Goal: Book appointment/travel/reservation

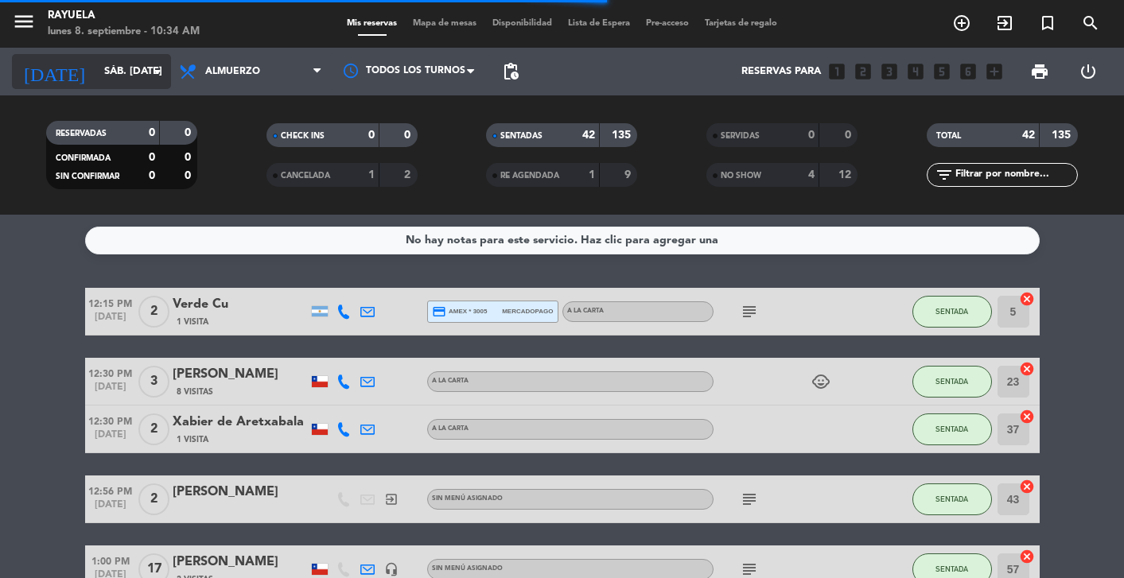
click at [138, 77] on input "sáb. [DATE]" at bounding box center [164, 71] width 137 height 29
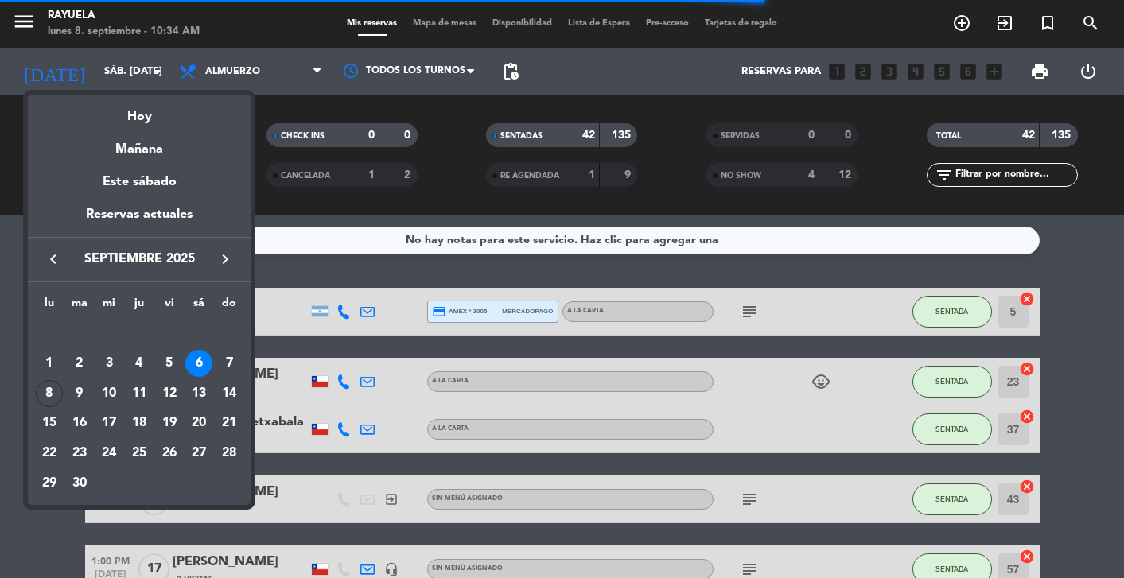
click at [52, 264] on icon "keyboard_arrow_left" at bounding box center [53, 259] width 19 height 19
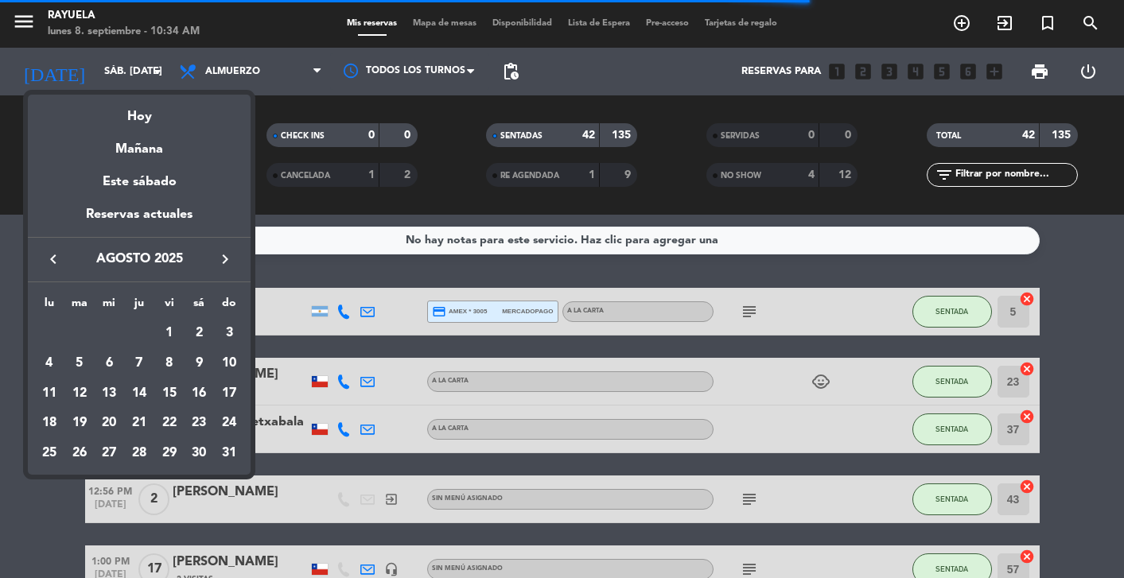
click at [52, 264] on icon "keyboard_arrow_left" at bounding box center [53, 259] width 19 height 19
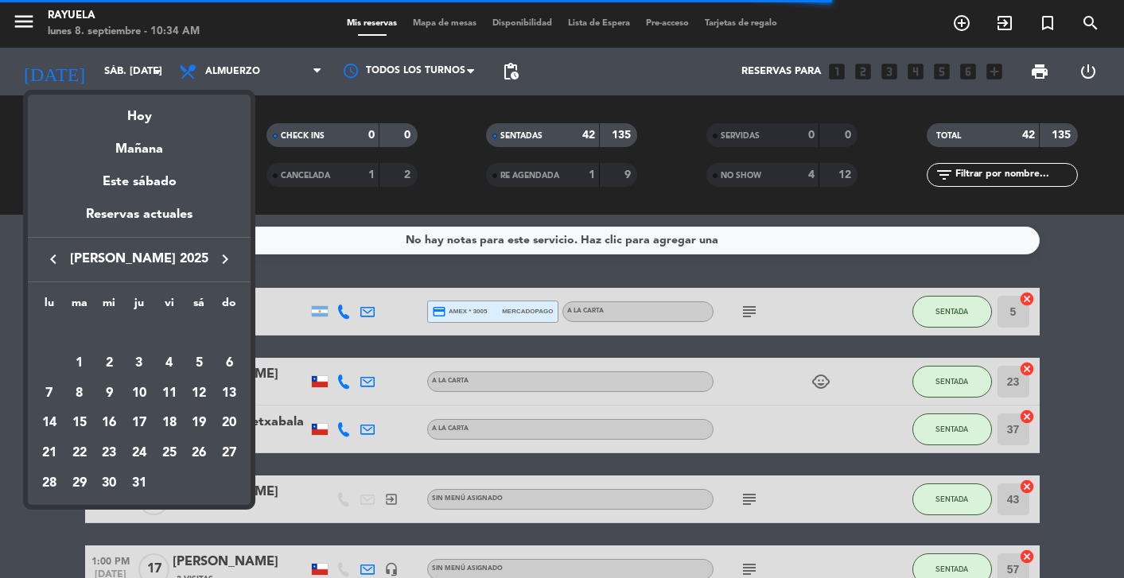
click at [52, 264] on icon "keyboard_arrow_left" at bounding box center [53, 259] width 19 height 19
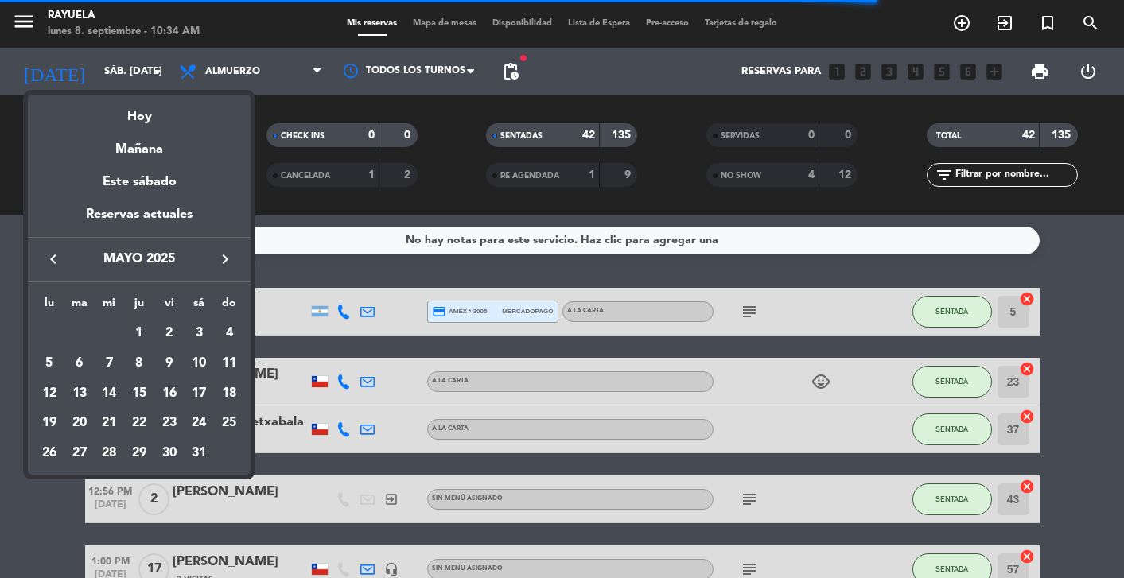
click at [52, 264] on icon "keyboard_arrow_left" at bounding box center [53, 259] width 19 height 19
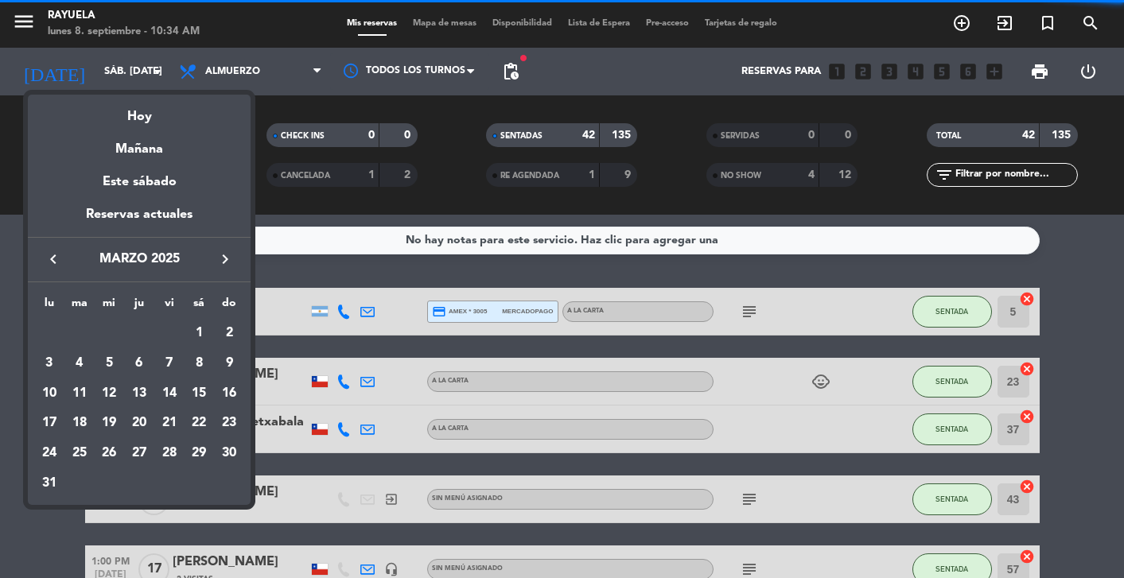
click at [52, 264] on icon "keyboard_arrow_left" at bounding box center [53, 259] width 19 height 19
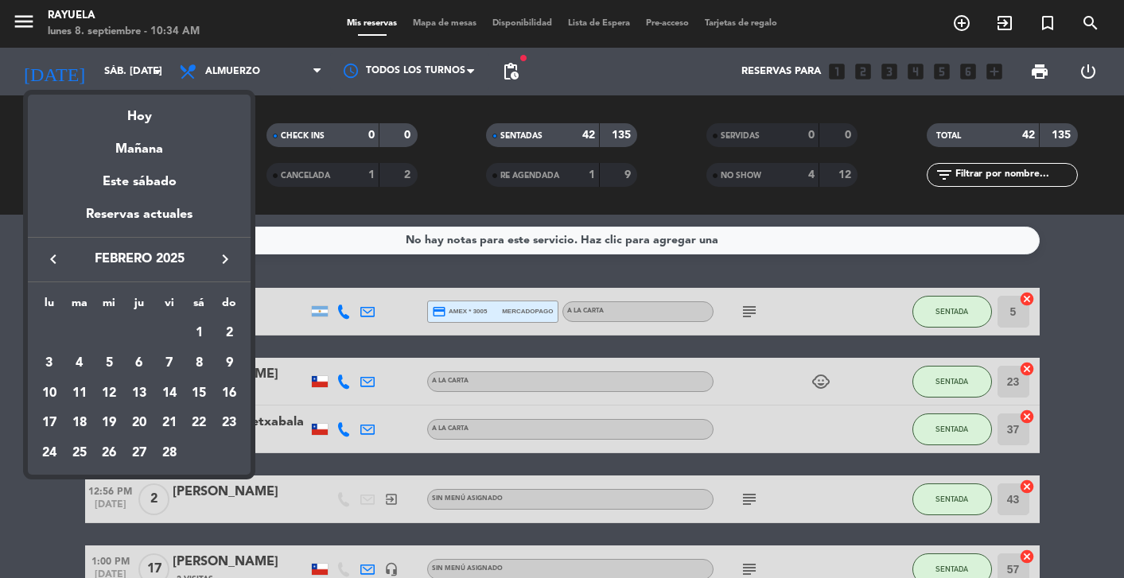
click at [52, 264] on icon "keyboard_arrow_left" at bounding box center [53, 259] width 19 height 19
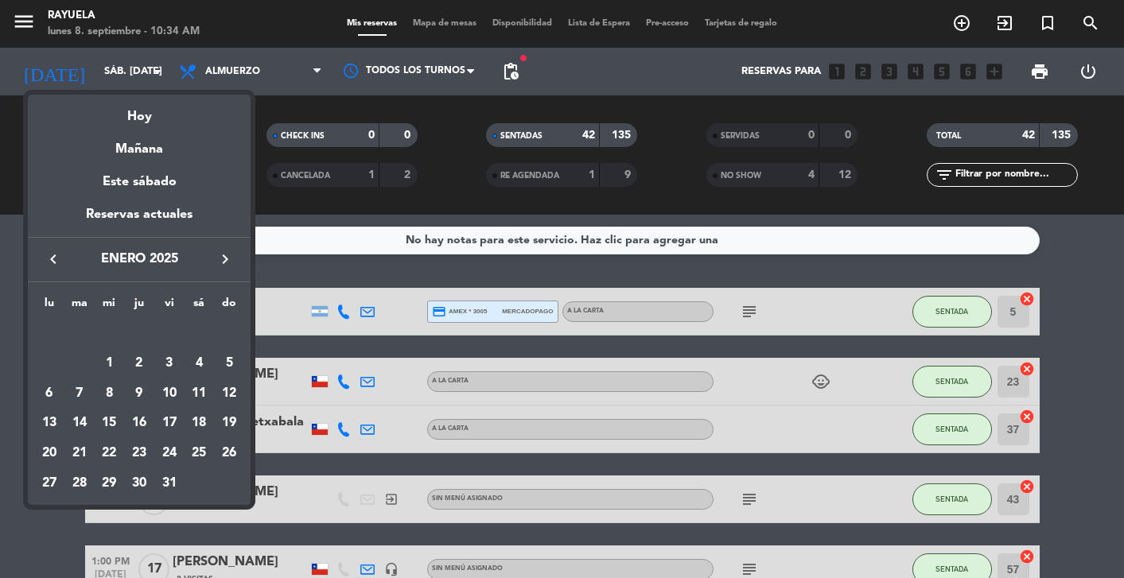
click at [52, 264] on icon "keyboard_arrow_left" at bounding box center [53, 259] width 19 height 19
click at [113, 458] on div "25" at bounding box center [108, 453] width 27 height 27
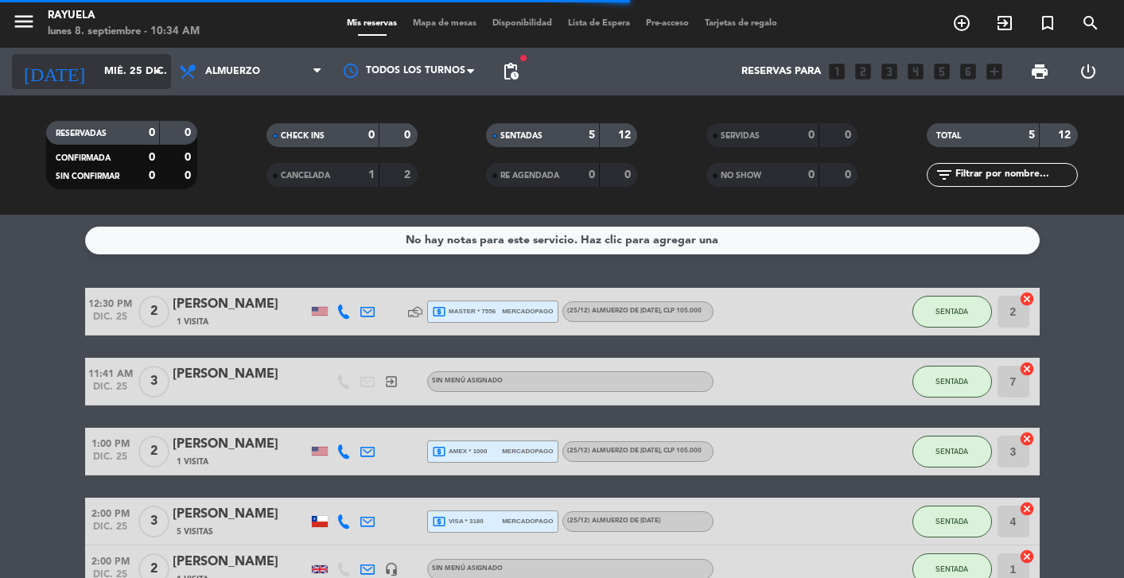
click at [96, 79] on input "mié. 25 dic." at bounding box center [164, 71] width 137 height 29
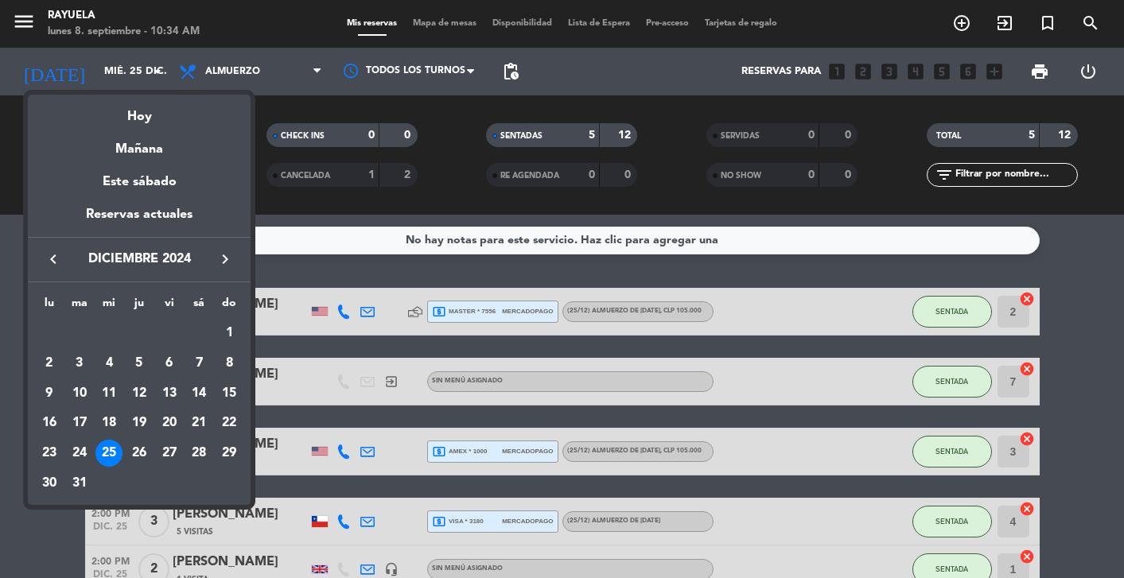
click at [793, 401] on div at bounding box center [562, 289] width 1124 height 578
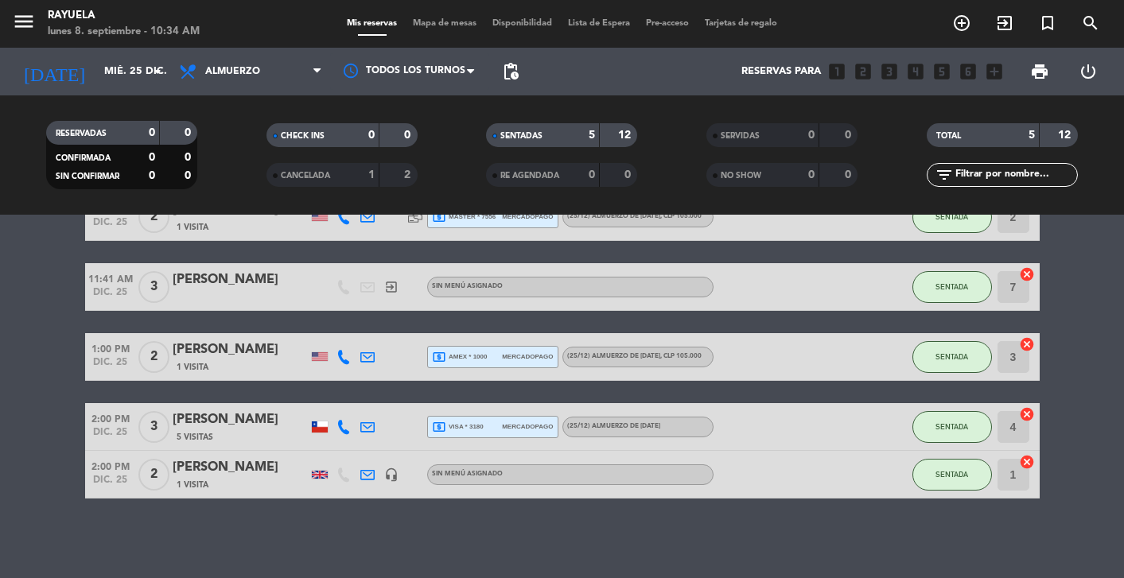
scroll to position [95, 0]
click at [391, 475] on icon "headset_mic" at bounding box center [391, 475] width 14 height 14
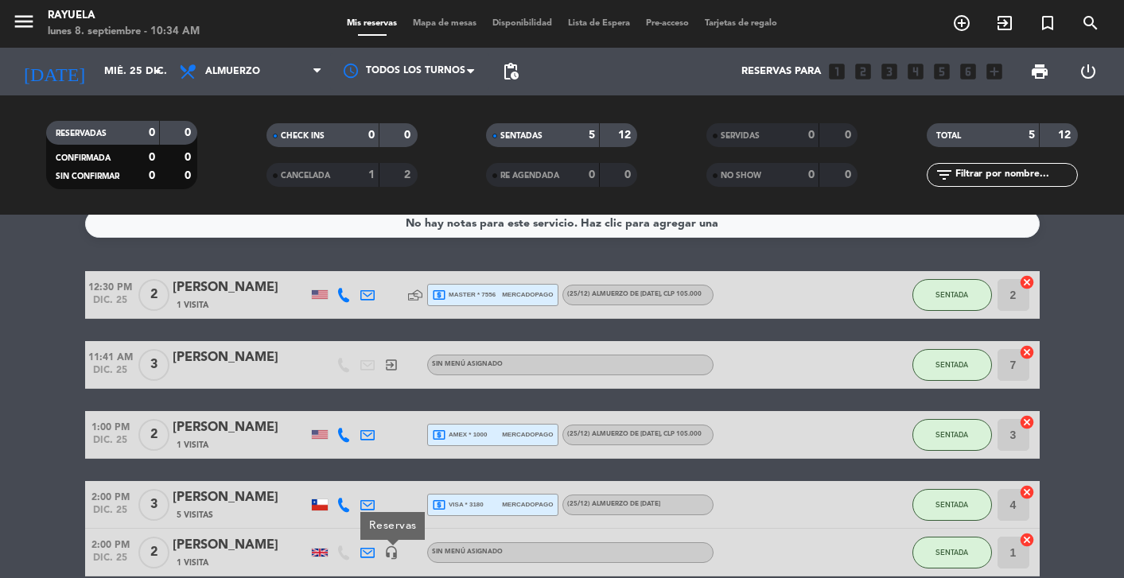
scroll to position [0, 0]
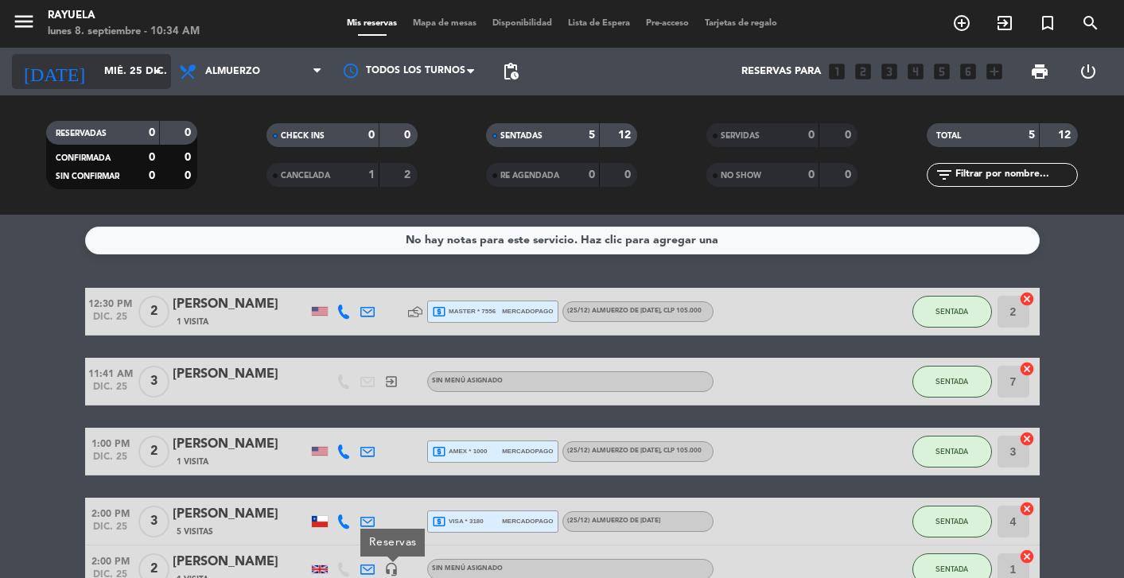
click at [138, 80] on input "mié. 25 dic." at bounding box center [164, 71] width 137 height 29
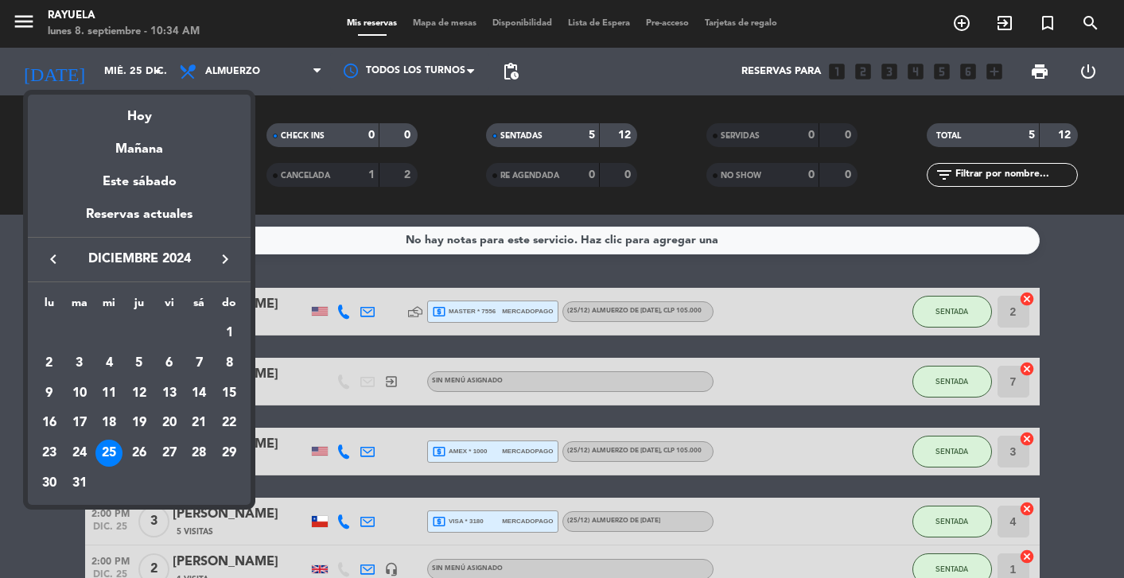
click at [224, 261] on icon "keyboard_arrow_right" at bounding box center [225, 259] width 19 height 19
click at [111, 360] on div "1" at bounding box center [108, 363] width 27 height 27
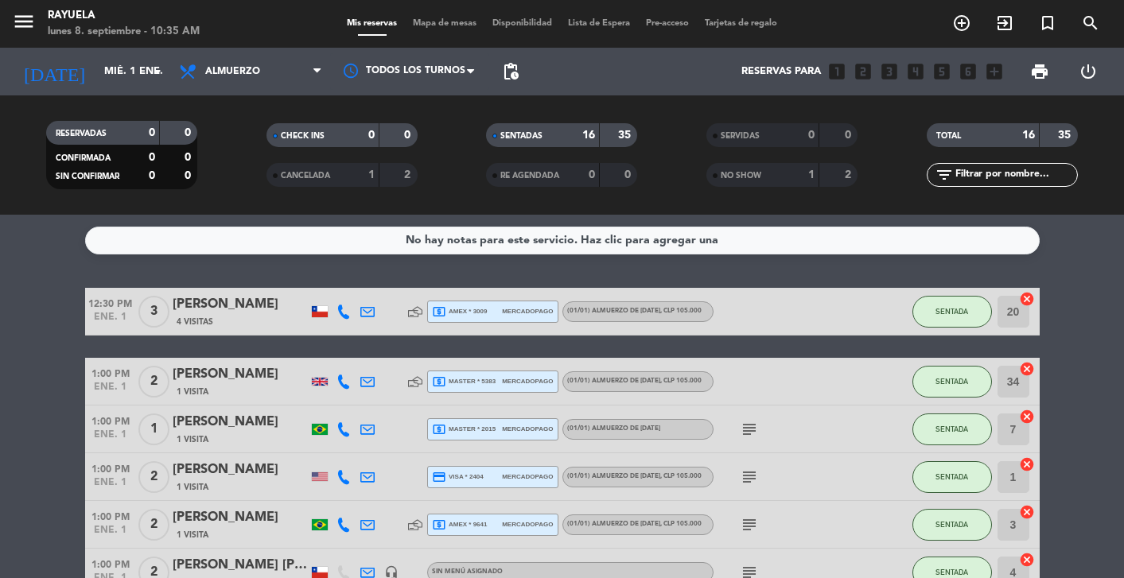
click at [750, 434] on icon "subject" at bounding box center [749, 429] width 19 height 19
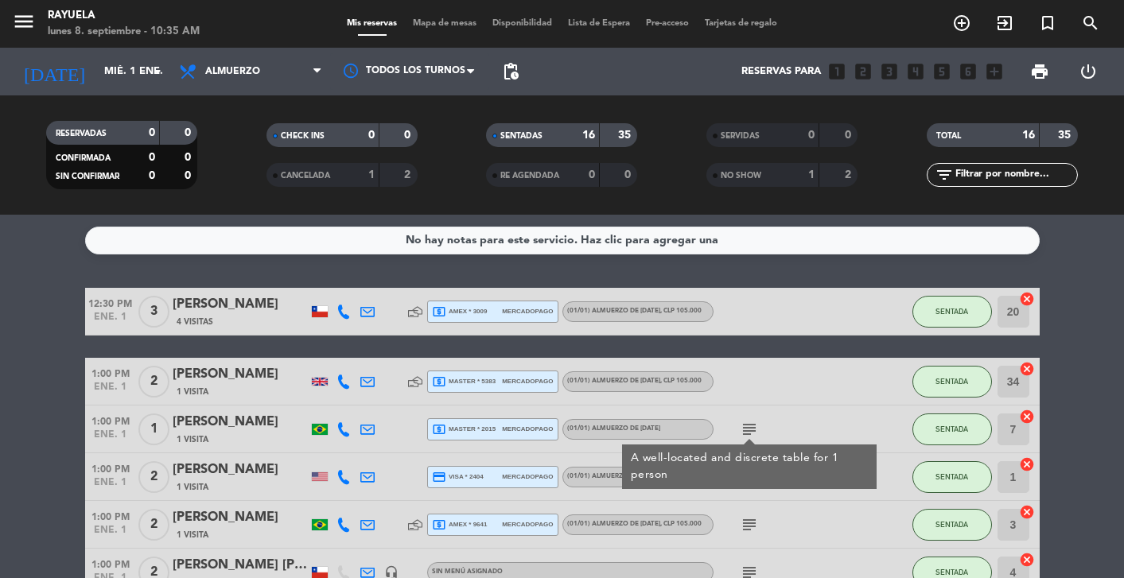
click at [753, 520] on icon "subject" at bounding box center [749, 525] width 19 height 19
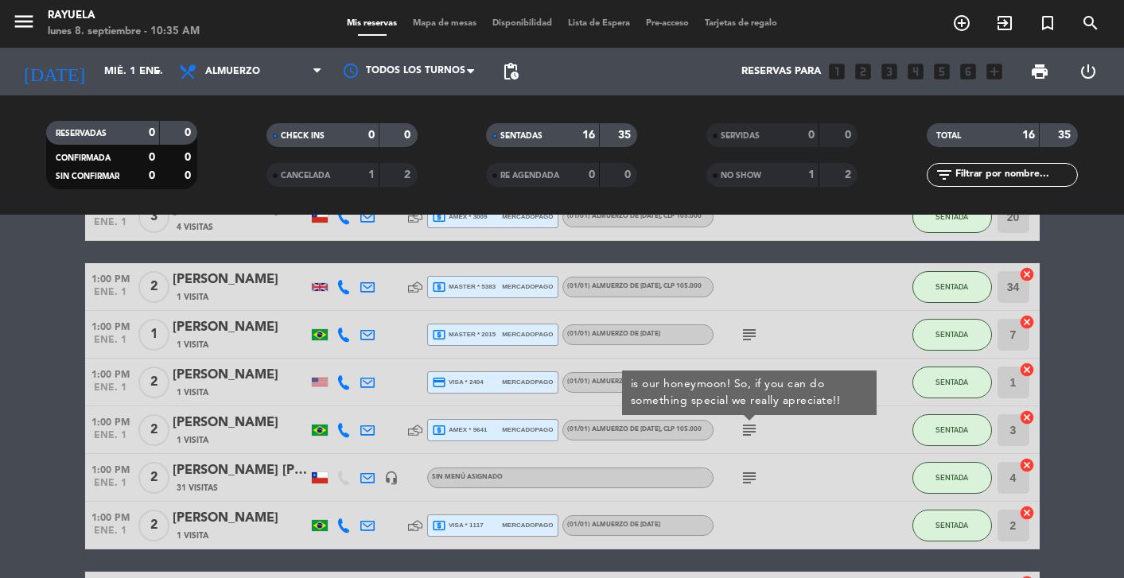
scroll to position [124, 0]
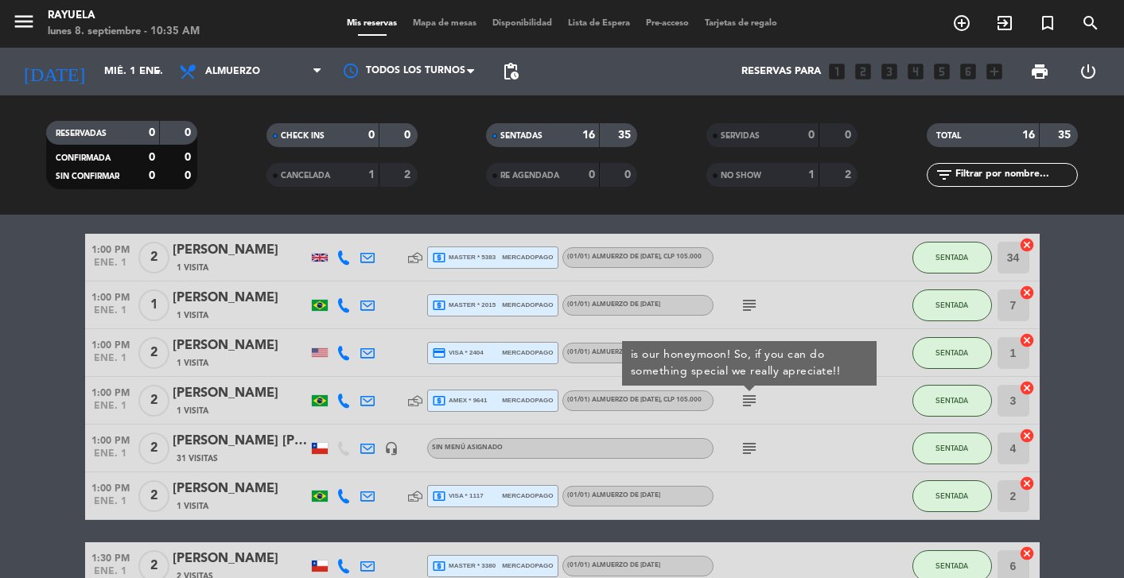
click at [746, 453] on icon "subject" at bounding box center [749, 448] width 19 height 19
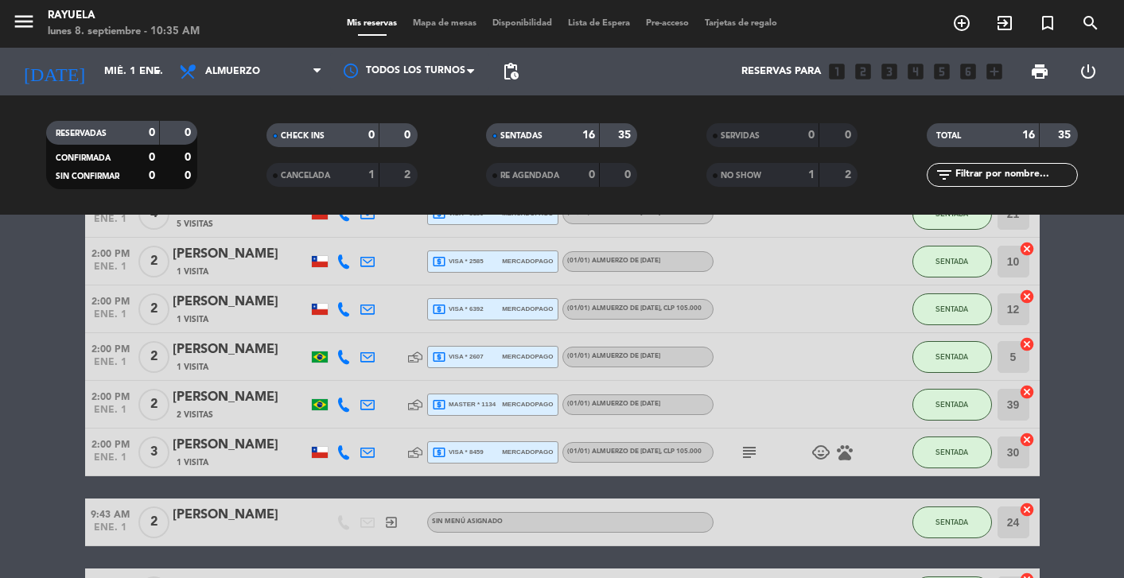
scroll to position [551, 0]
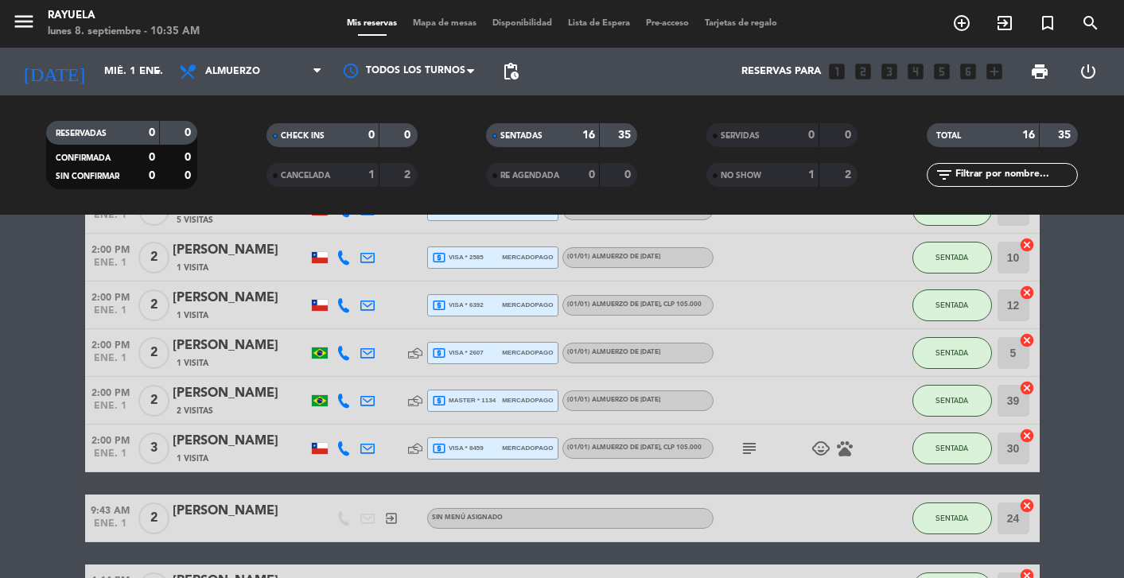
click at [752, 443] on icon "subject" at bounding box center [749, 448] width 19 height 19
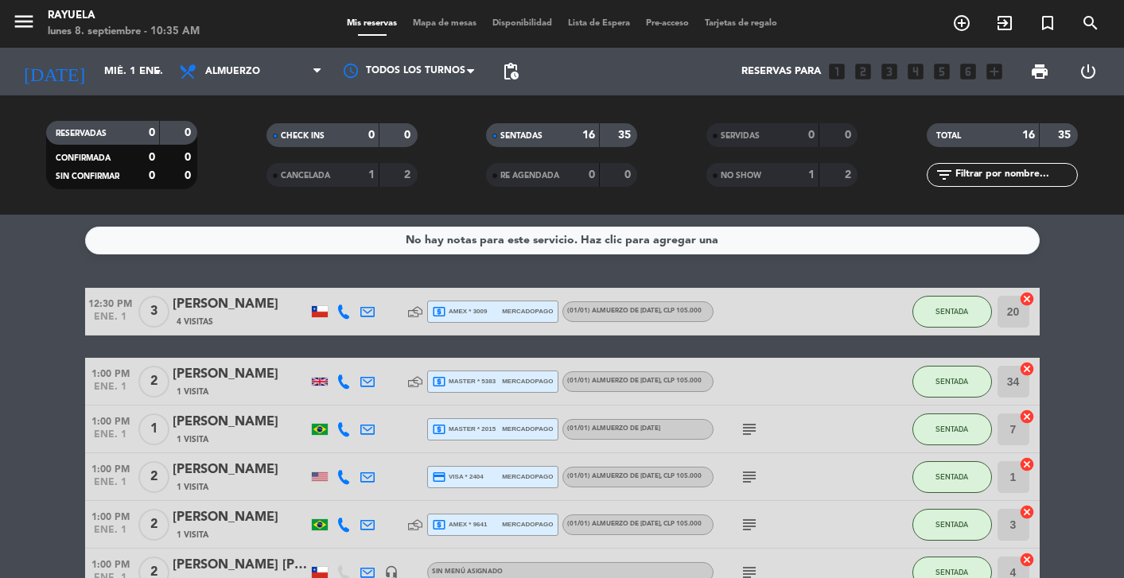
scroll to position [0, 0]
click at [135, 64] on input "mié. 1 ene." at bounding box center [164, 71] width 137 height 29
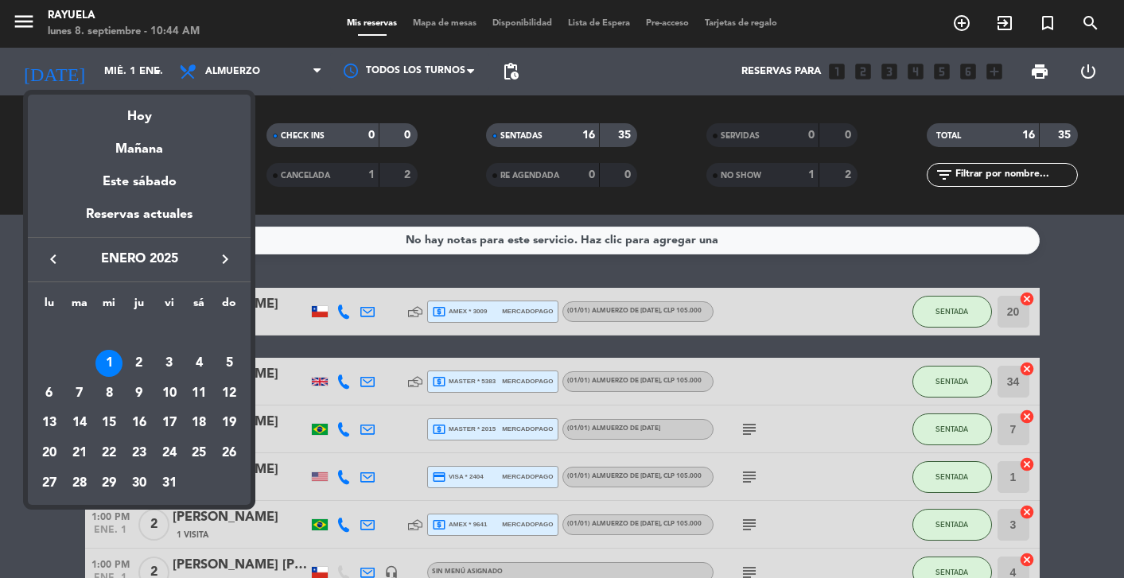
click at [50, 265] on icon "keyboard_arrow_left" at bounding box center [53, 259] width 19 height 19
click at [113, 449] on div "25" at bounding box center [108, 453] width 27 height 27
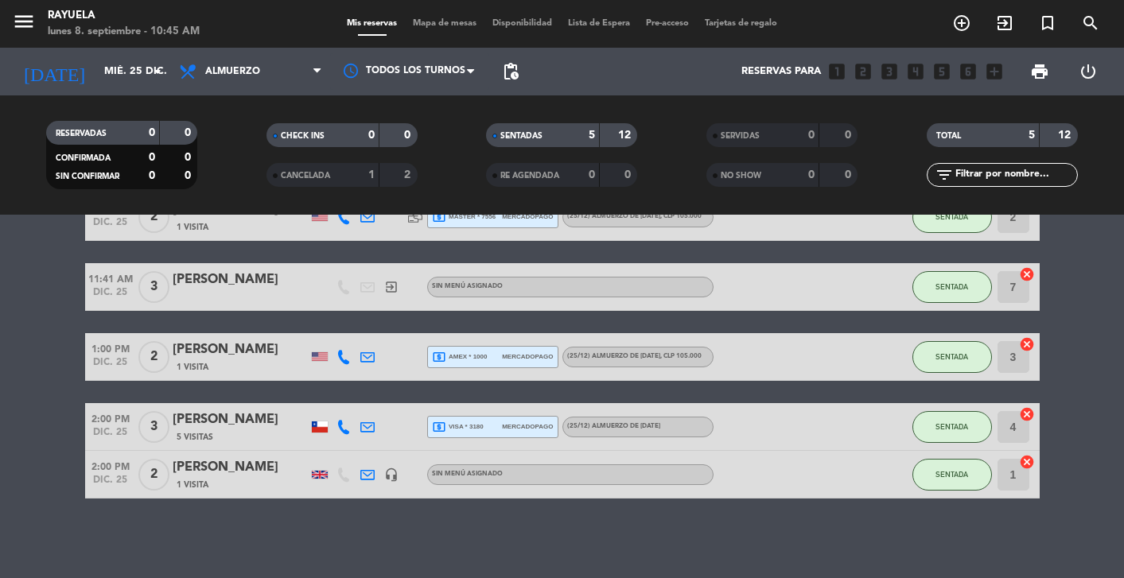
scroll to position [95, 0]
click at [349, 354] on icon at bounding box center [344, 357] width 14 height 14
click at [348, 435] on div at bounding box center [344, 426] width 24 height 47
click at [342, 429] on icon at bounding box center [344, 427] width 14 height 14
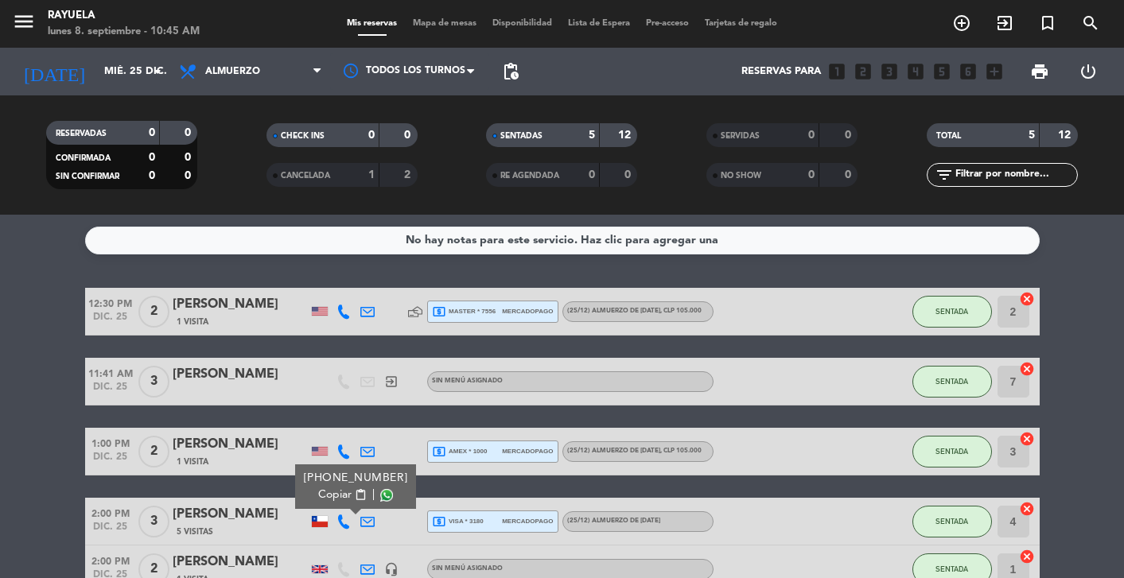
scroll to position [0, 0]
click at [341, 313] on icon at bounding box center [344, 312] width 14 height 14
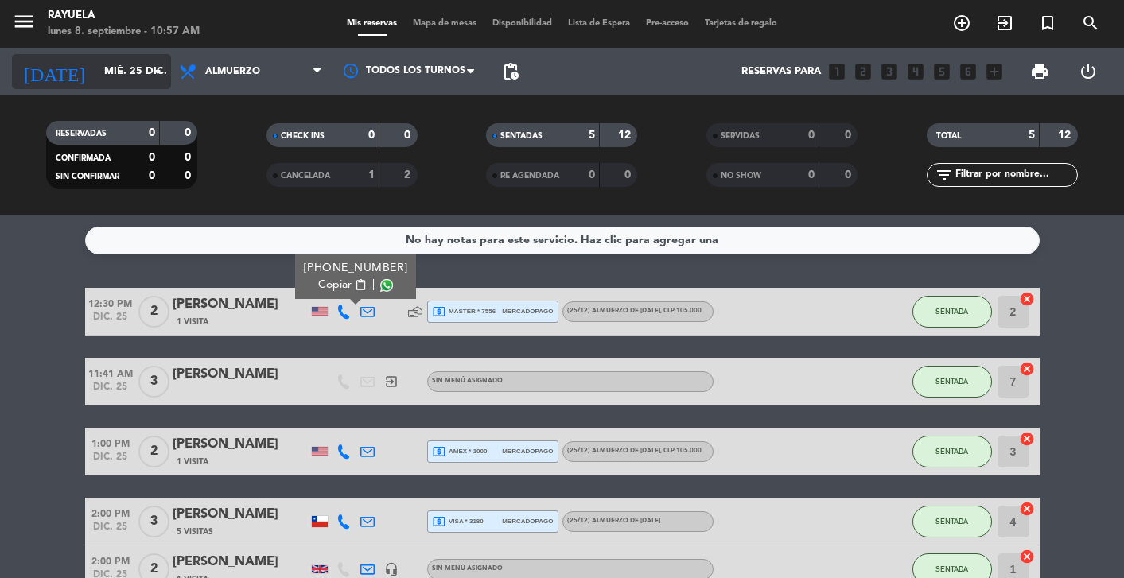
click at [104, 82] on input "mié. 25 dic." at bounding box center [164, 71] width 137 height 29
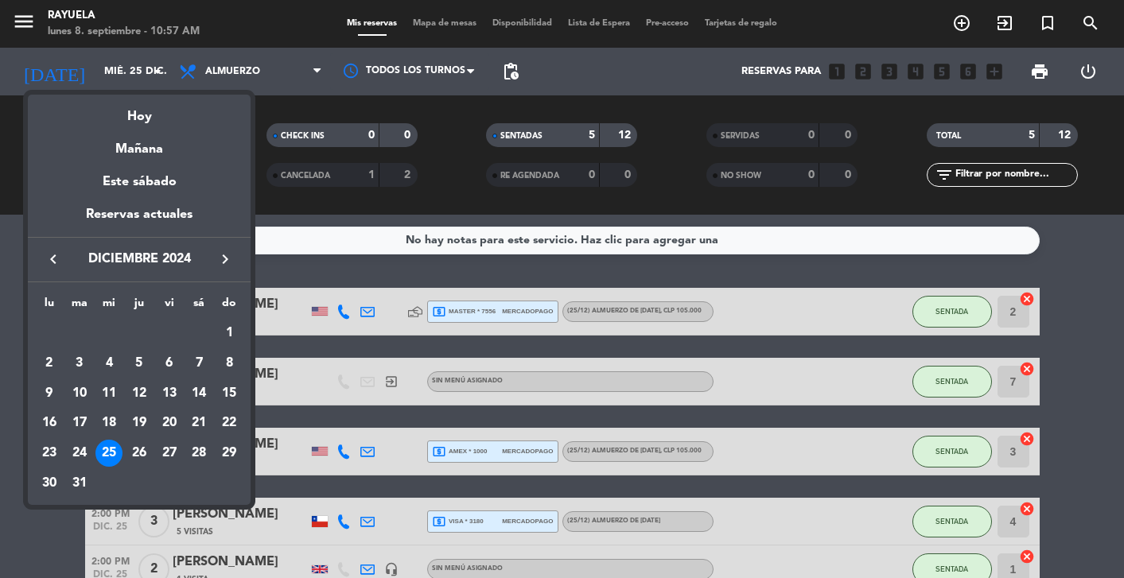
click at [228, 266] on icon "keyboard_arrow_right" at bounding box center [225, 259] width 19 height 19
click at [226, 258] on icon "keyboard_arrow_right" at bounding box center [225, 259] width 19 height 19
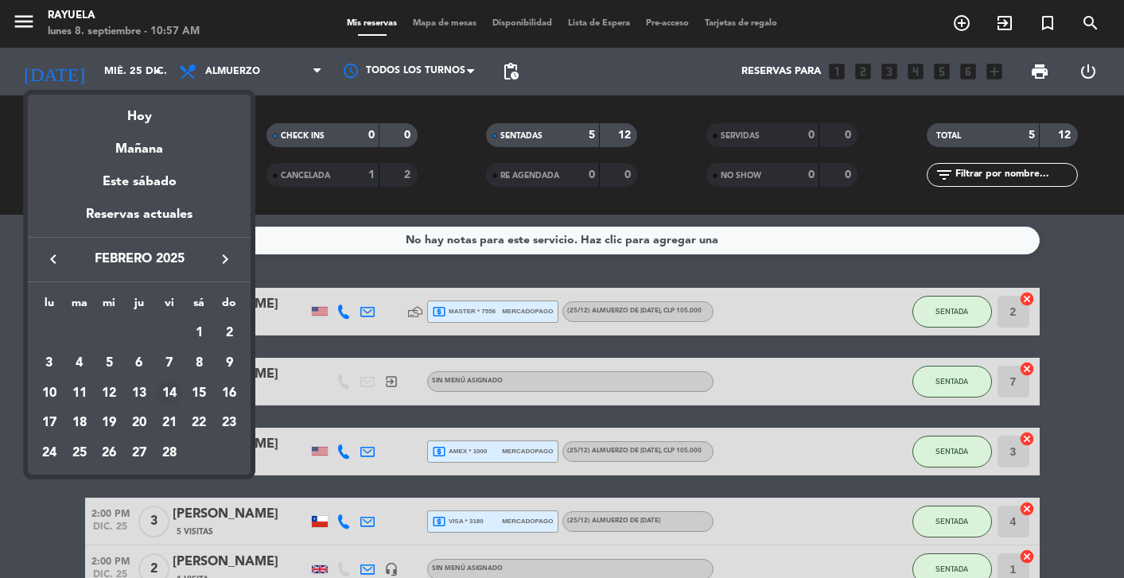
click at [167, 392] on div "14" at bounding box center [169, 393] width 27 height 27
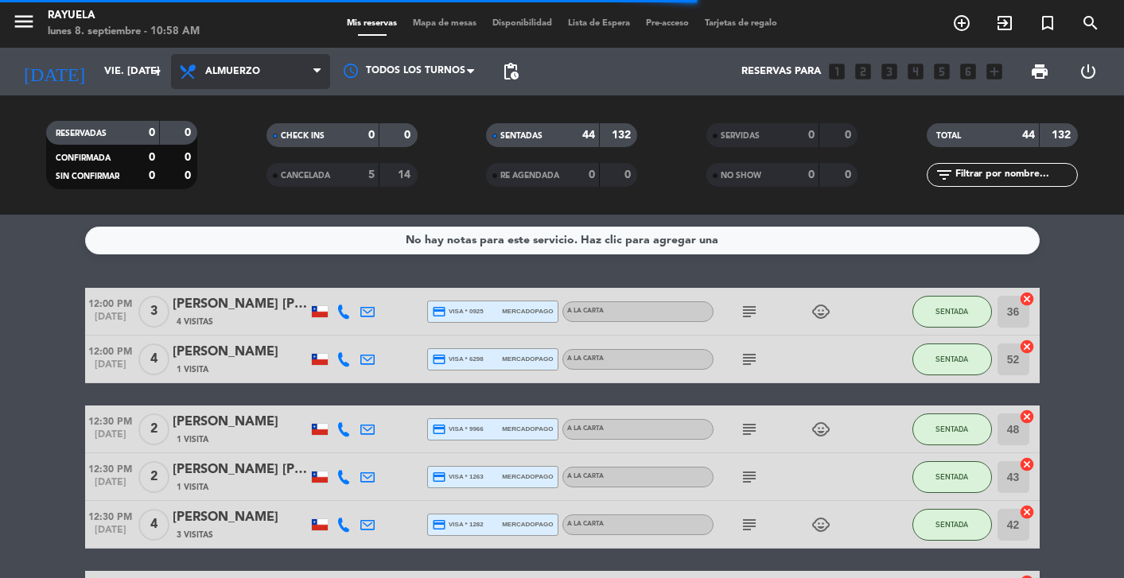
click at [263, 70] on span "Almuerzo" at bounding box center [250, 71] width 159 height 35
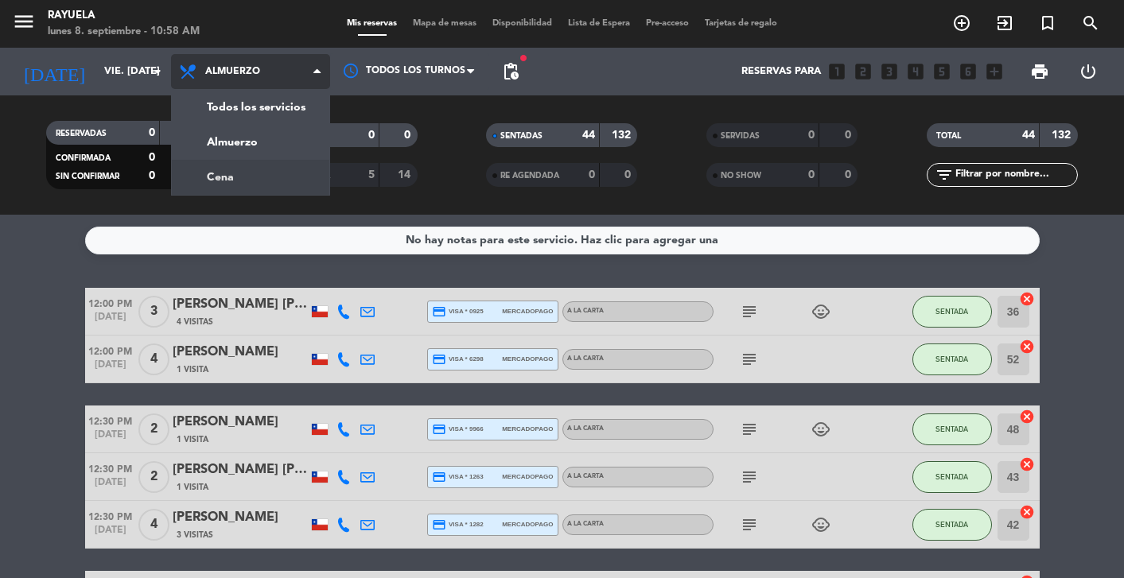
click at [249, 185] on div "menu Rayuela lunes 8. septiembre - 10:58 AM Mis reservas Mapa de mesas Disponib…" at bounding box center [562, 107] width 1124 height 215
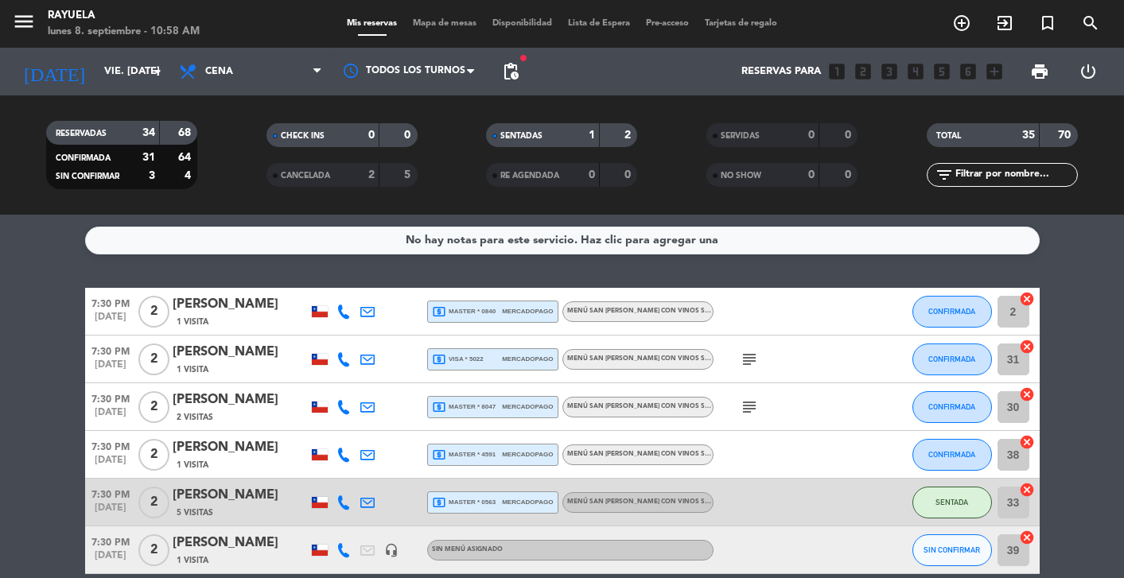
click at [747, 360] on icon "subject" at bounding box center [749, 359] width 19 height 19
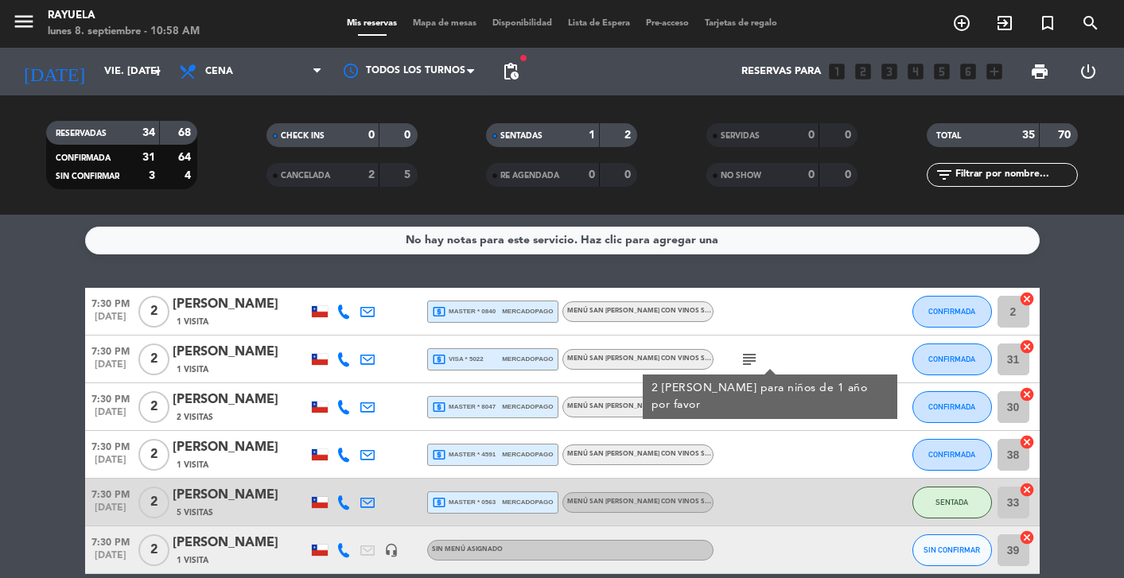
click at [757, 411] on icon "subject" at bounding box center [749, 407] width 19 height 19
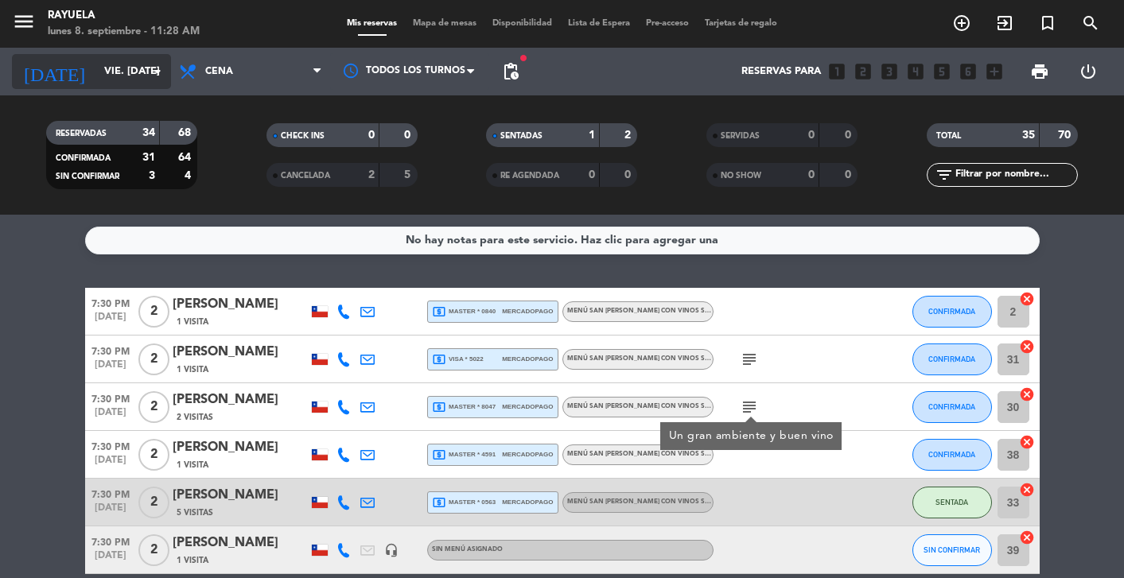
click at [103, 68] on input "vie. [DATE]" at bounding box center [164, 71] width 137 height 29
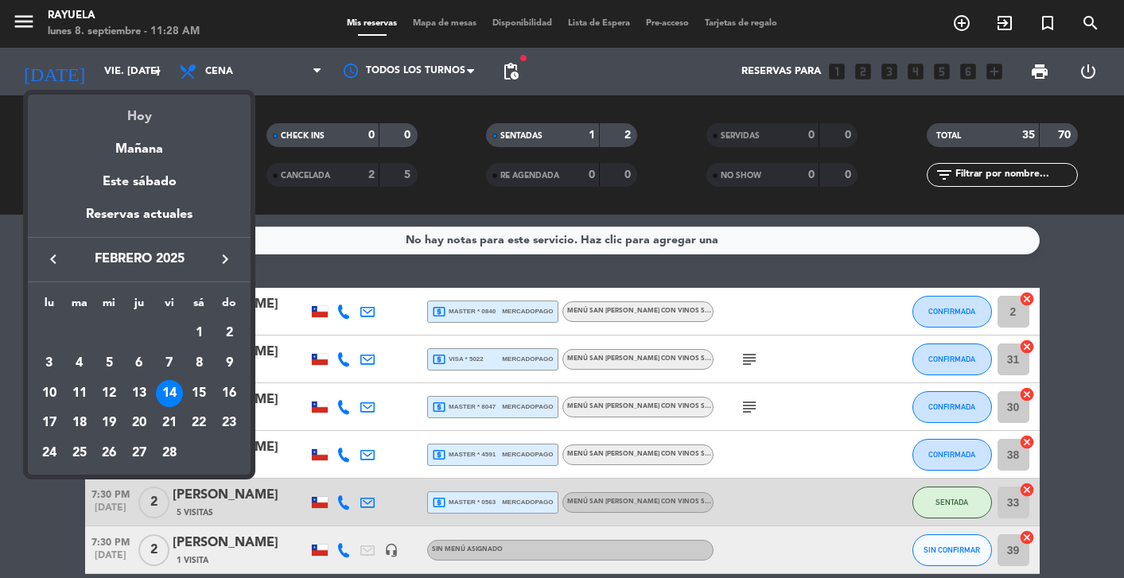
click at [150, 119] on div "Hoy" at bounding box center [139, 111] width 223 height 33
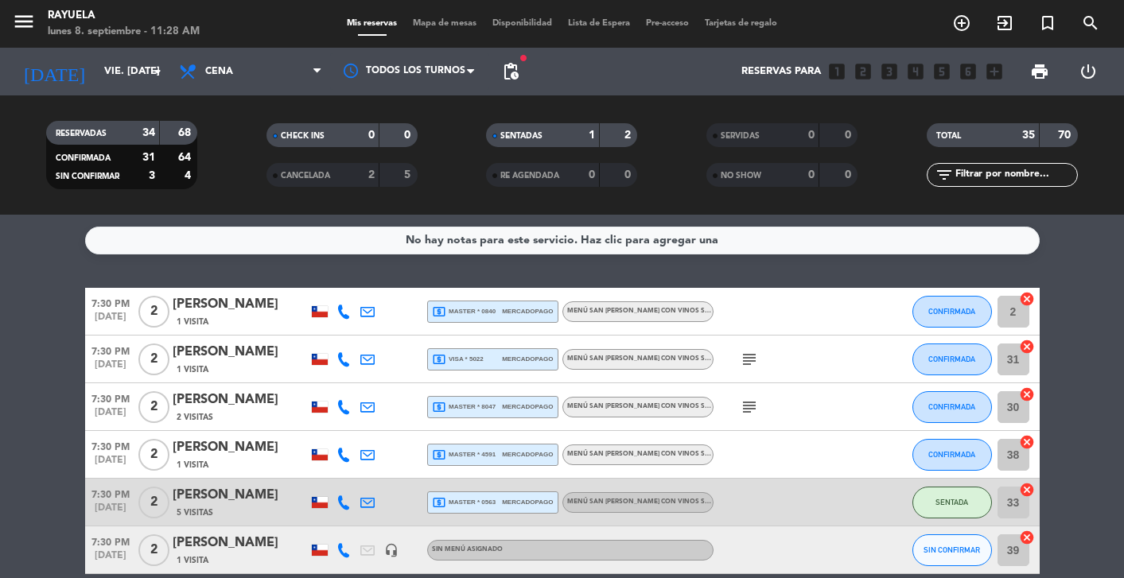
type input "lun. [DATE]"
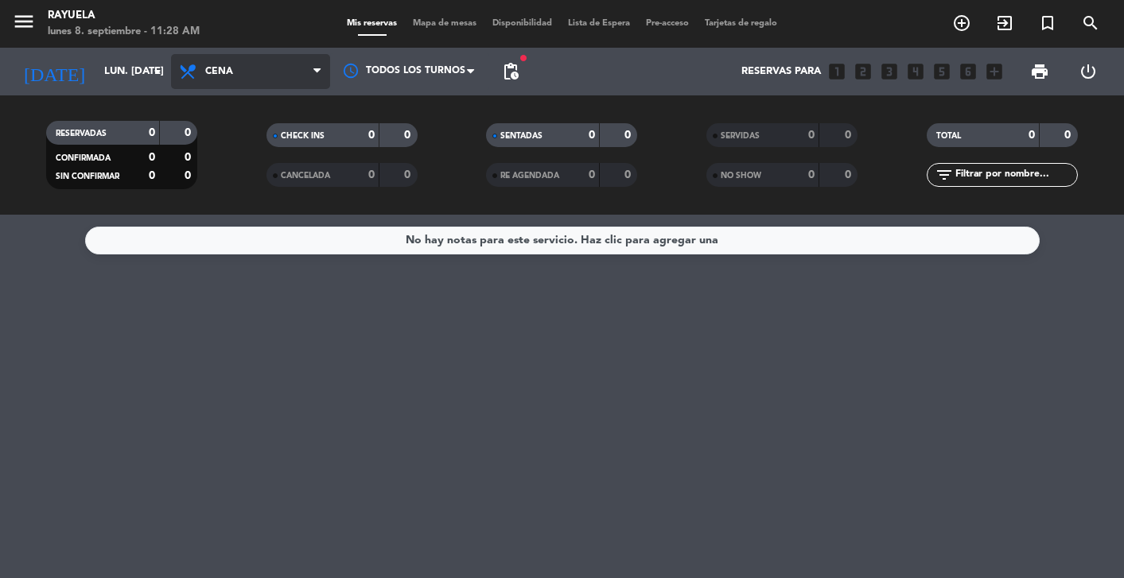
click at [242, 61] on span "Cena" at bounding box center [250, 71] width 159 height 35
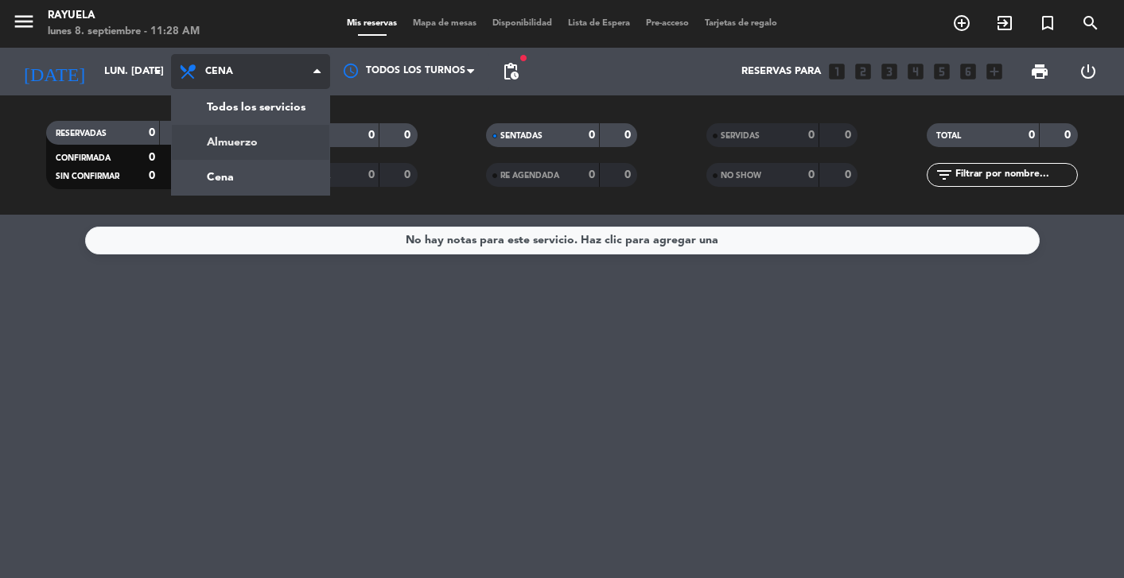
click at [265, 150] on div "menu Rayuela lunes 8. septiembre - 11:28 AM Mis reservas Mapa de mesas Disponib…" at bounding box center [562, 107] width 1124 height 215
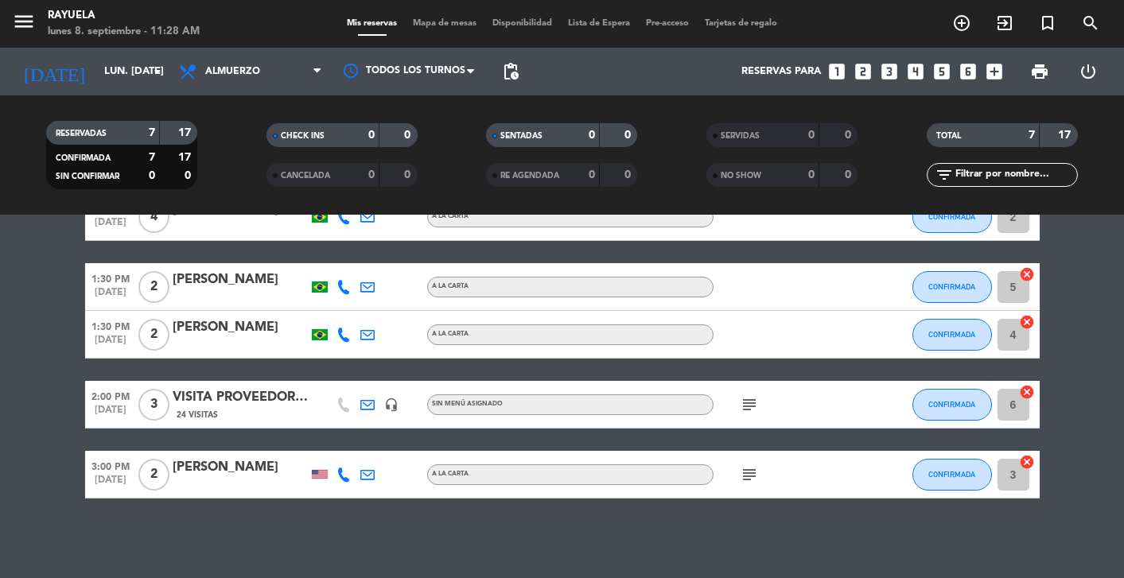
scroll to position [221, 0]
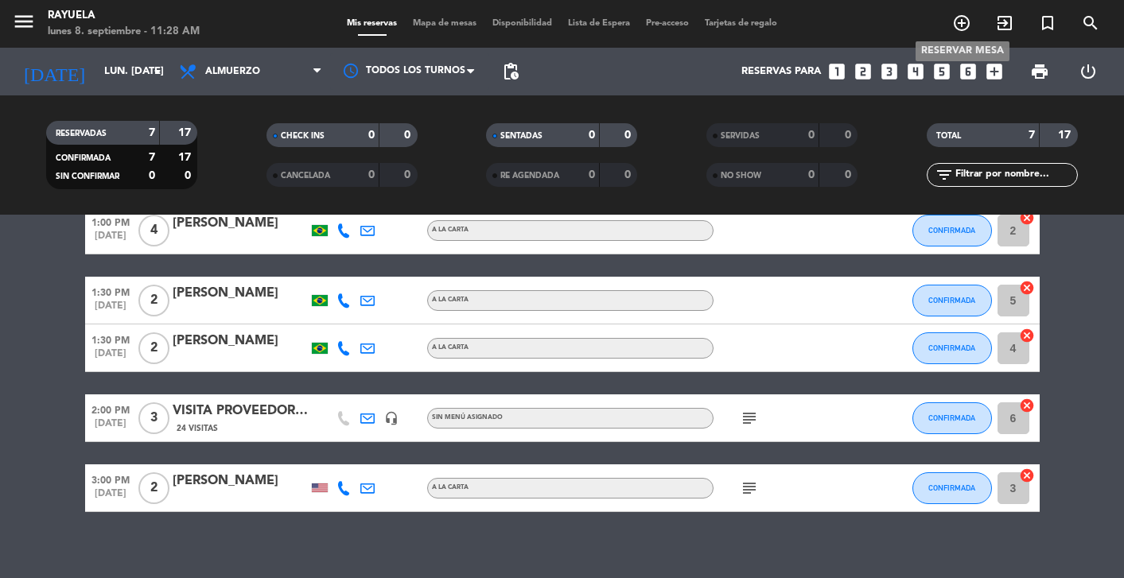
click at [963, 22] on icon "add_circle_outline" at bounding box center [961, 23] width 19 height 19
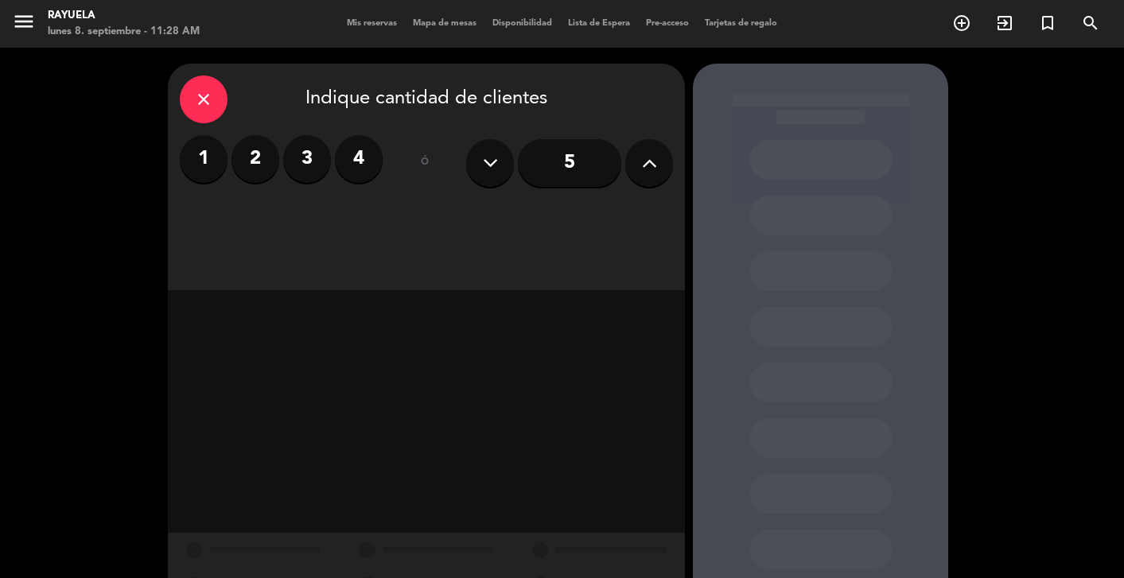
click at [207, 163] on label "1" at bounding box center [204, 159] width 48 height 48
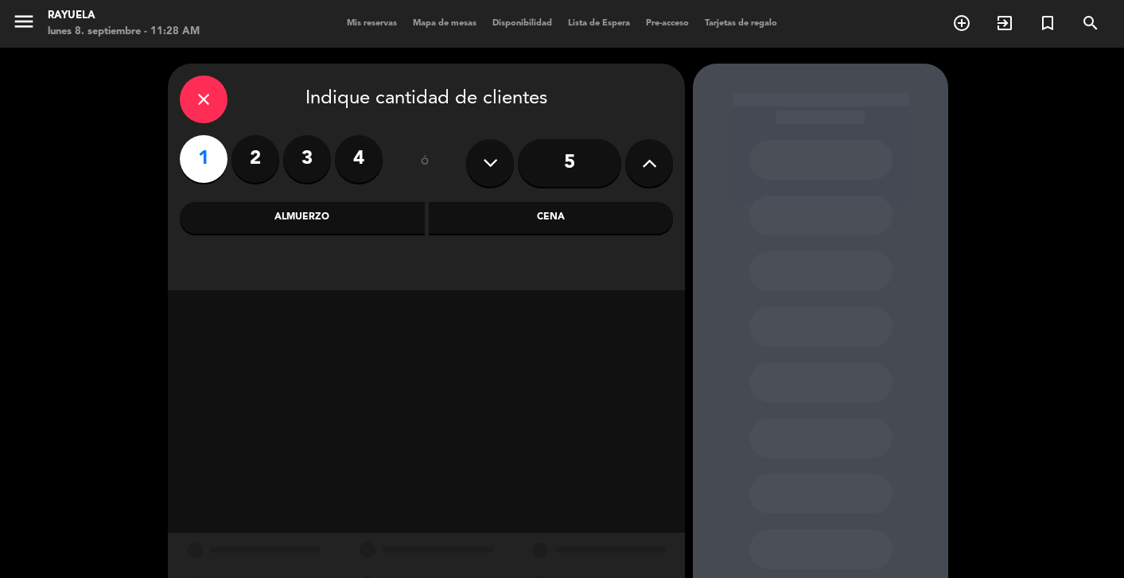
click at [257, 219] on div "Almuerzo" at bounding box center [302, 218] width 245 height 32
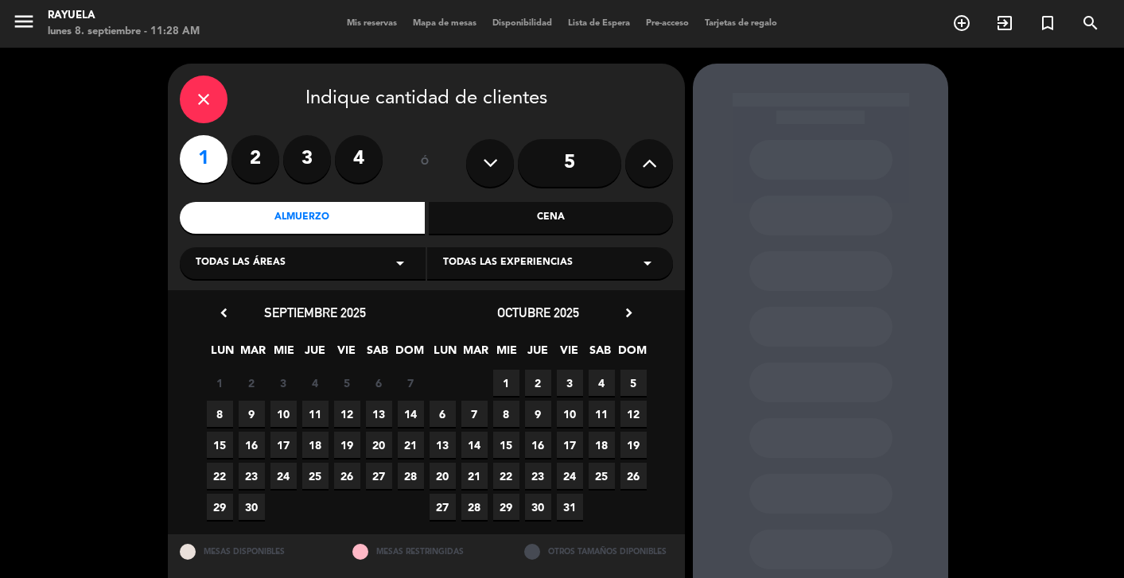
click at [216, 107] on div "close" at bounding box center [204, 100] width 48 height 48
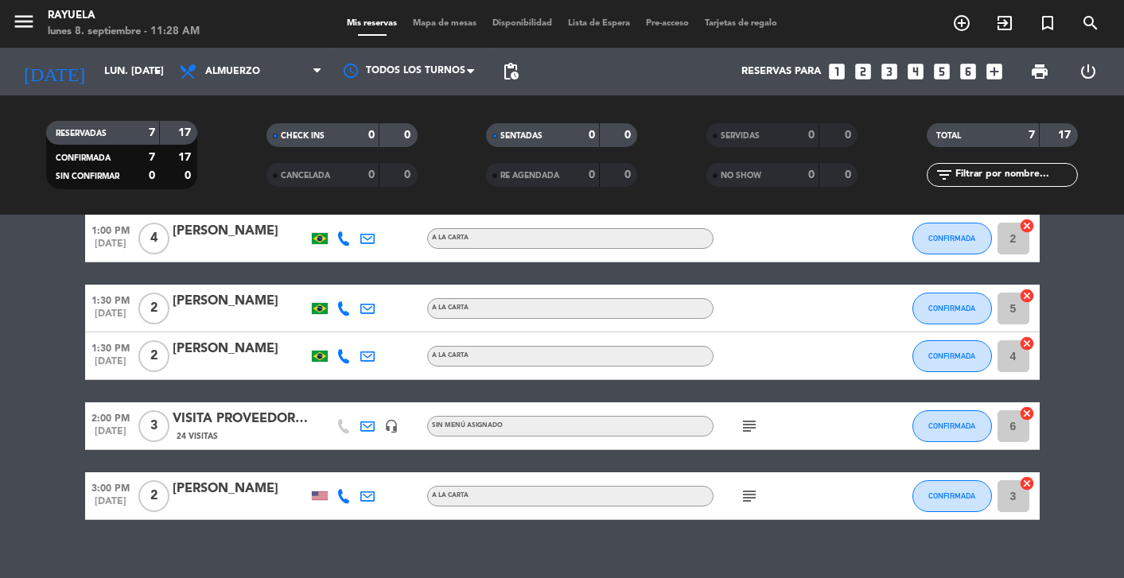
scroll to position [228, 0]
